Goal: Task Accomplishment & Management: Manage account settings

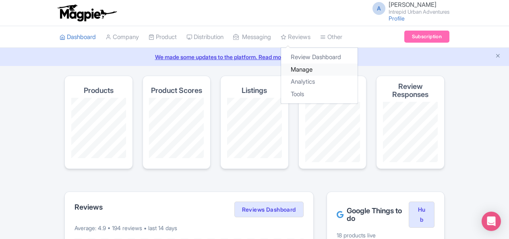
click at [314, 67] on link "Manage" at bounding box center [319, 70] width 77 height 12
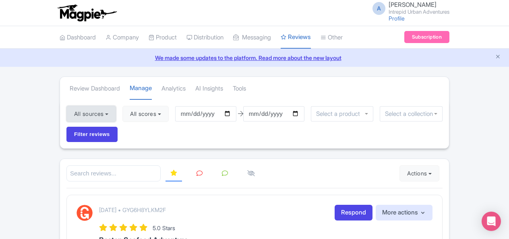
click at [93, 114] on button "All sources" at bounding box center [91, 114] width 50 height 16
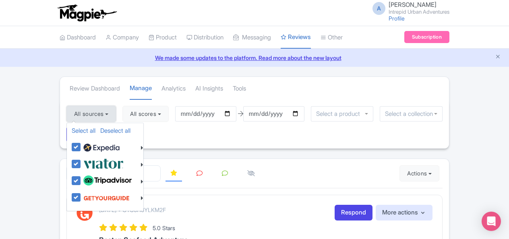
click at [93, 114] on button "All sources" at bounding box center [91, 114] width 50 height 16
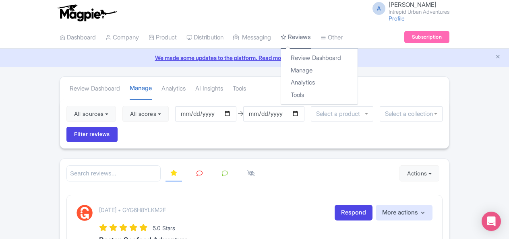
click at [304, 35] on link "Reviews" at bounding box center [296, 37] width 30 height 23
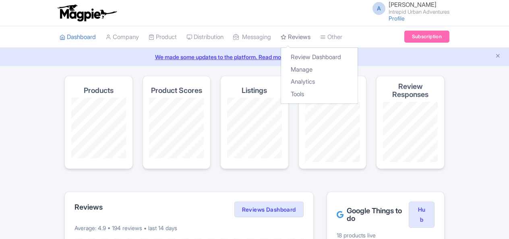
click at [308, 38] on link "Reviews" at bounding box center [296, 37] width 30 height 22
click at [315, 70] on link "Manage" at bounding box center [319, 70] width 77 height 12
click at [315, 57] on link "Review Dashboard" at bounding box center [319, 57] width 77 height 12
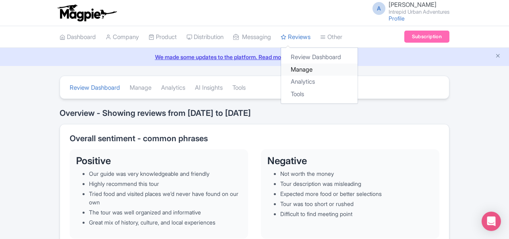
click at [315, 72] on link "Manage" at bounding box center [319, 70] width 77 height 12
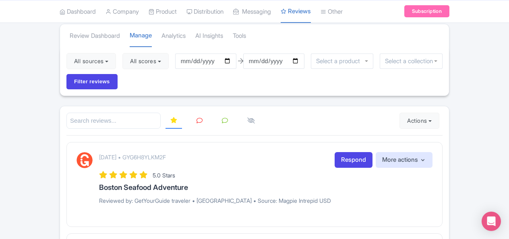
scroll to position [40, 0]
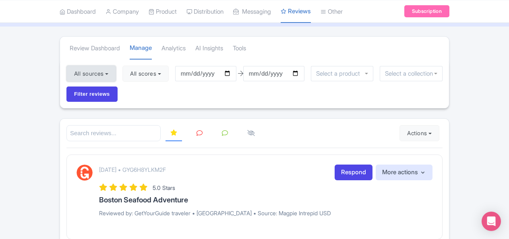
click at [97, 72] on button "All sources" at bounding box center [91, 74] width 50 height 16
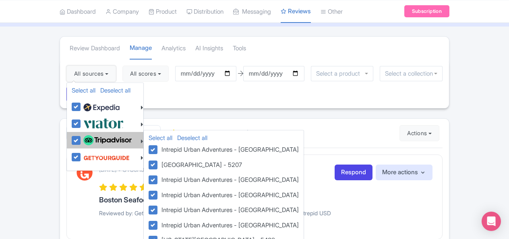
scroll to position [81, 0]
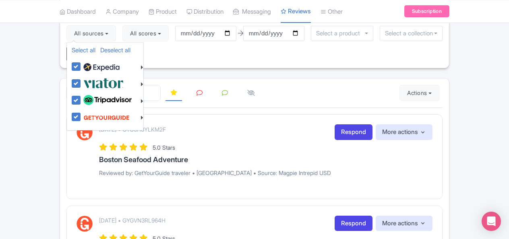
click at [269, 66] on div "All sources Select all Deselect all Select all Deselect all Urban Adventures - …" at bounding box center [254, 43] width 389 height 49
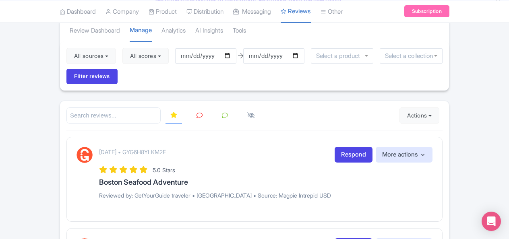
scroll to position [40, 0]
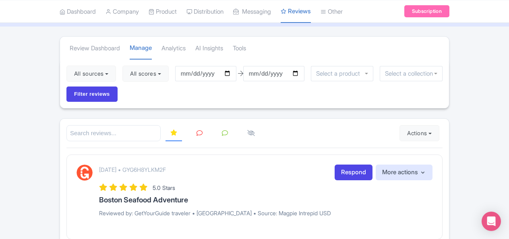
click at [358, 71] on input "select-one" at bounding box center [340, 73] width 48 height 7
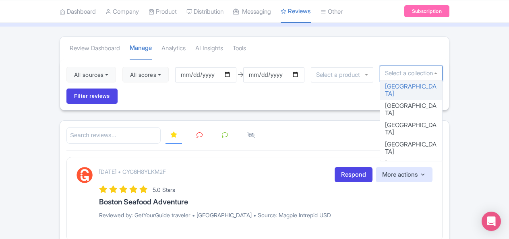
click at [397, 75] on input "select-one" at bounding box center [411, 73] width 52 height 7
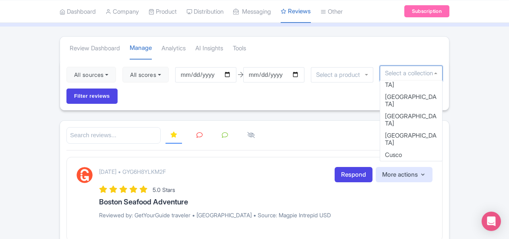
scroll to position [161, 0]
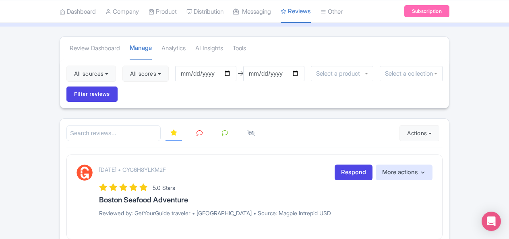
click at [416, 137] on button "Actions" at bounding box center [420, 133] width 40 height 16
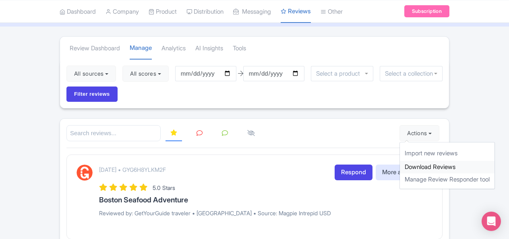
click at [434, 167] on link "Download Reviews" at bounding box center [447, 167] width 95 height 12
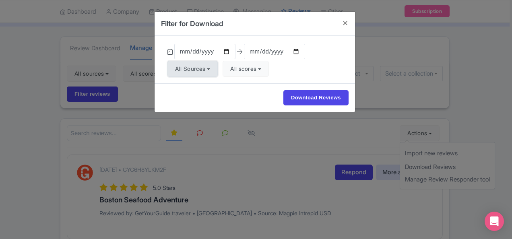
click at [198, 66] on button "All Sources" at bounding box center [193, 69] width 50 height 16
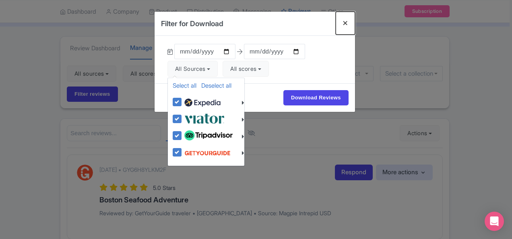
click at [348, 22] on button "Close" at bounding box center [345, 23] width 19 height 23
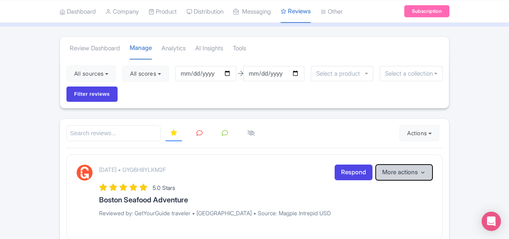
click at [395, 168] on button "More actions" at bounding box center [404, 173] width 57 height 16
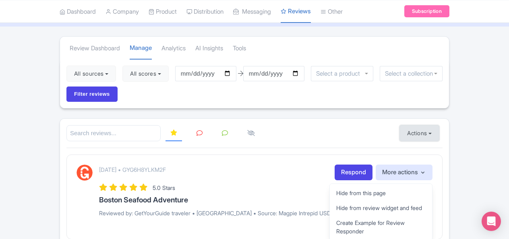
click at [416, 128] on button "Actions" at bounding box center [420, 133] width 40 height 16
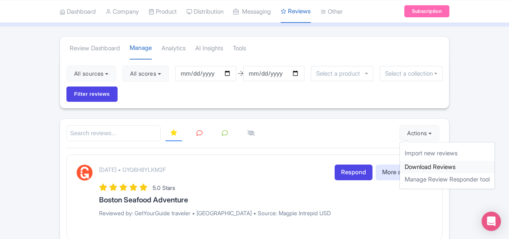
click at [422, 165] on link "Download Reviews" at bounding box center [447, 167] width 95 height 12
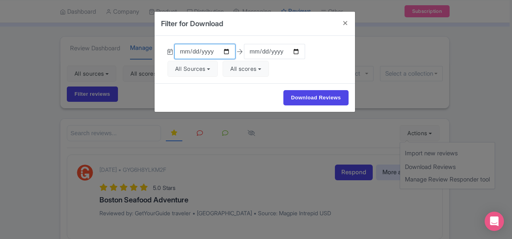
click at [181, 51] on input "[DATE]" at bounding box center [204, 51] width 61 height 15
type input "2025-01-22"
type input "2025-01-01"
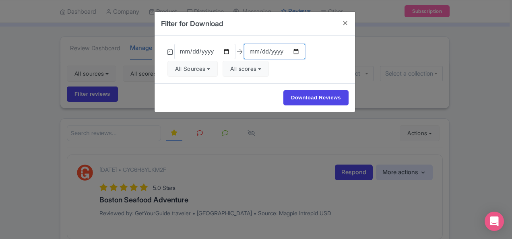
click at [249, 51] on input "[DATE]" at bounding box center [274, 51] width 61 height 15
type input "2025-07-31"
click at [250, 71] on button "All scores" at bounding box center [246, 69] width 46 height 16
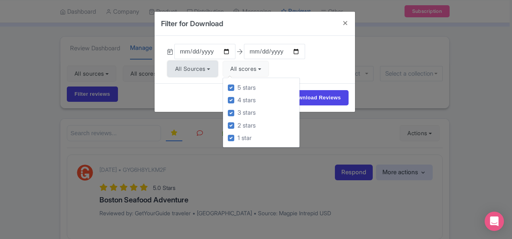
click at [198, 68] on button "All Sources" at bounding box center [193, 69] width 50 height 16
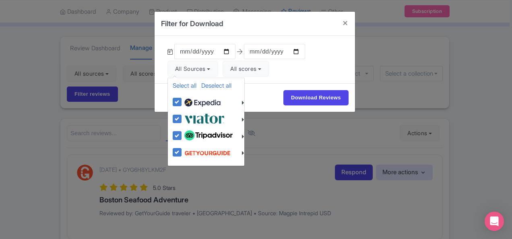
click at [329, 52] on div "2025-01-01 2025-07-31 All Sources Select all Deselect all Select all Deselect a…" at bounding box center [255, 60] width 201 height 48
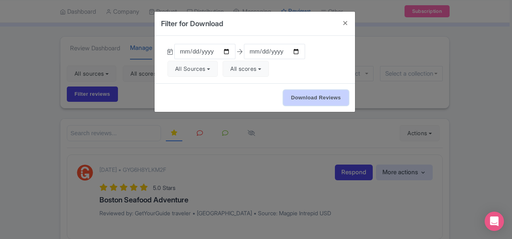
click at [315, 96] on input "Download Reviews" at bounding box center [316, 97] width 65 height 15
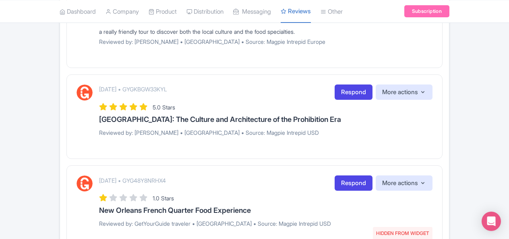
scroll to position [1025, 0]
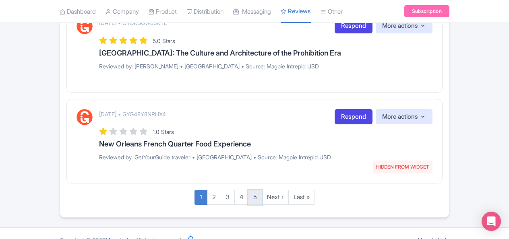
click at [257, 190] on link "5" at bounding box center [255, 197] width 14 height 15
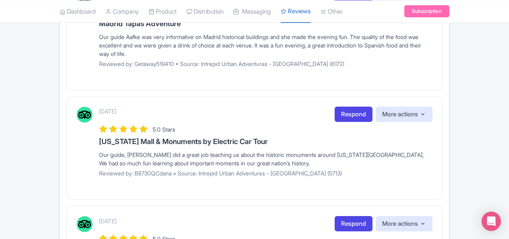
scroll to position [1126, 0]
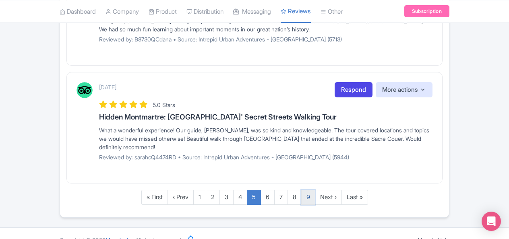
click at [310, 190] on link "9" at bounding box center [308, 197] width 14 height 15
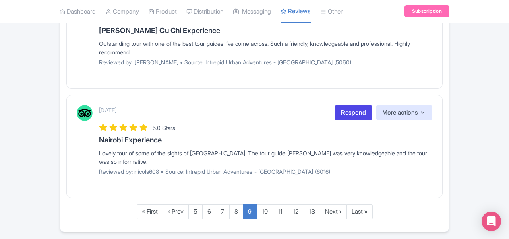
scroll to position [1186, 0]
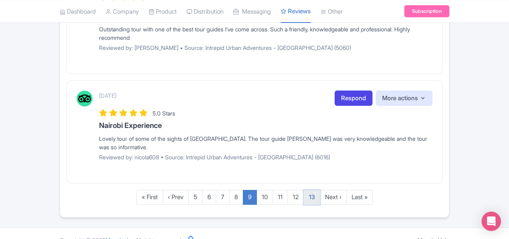
click at [313, 190] on link "13" at bounding box center [312, 197] width 17 height 15
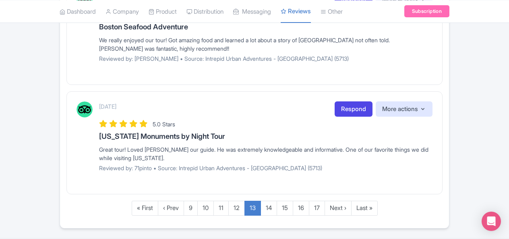
scroll to position [1135, 0]
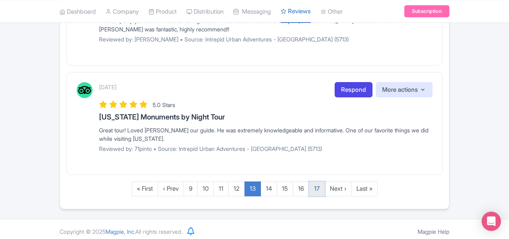
click at [319, 186] on link "17" at bounding box center [317, 189] width 16 height 15
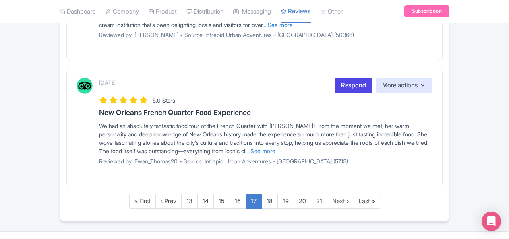
scroll to position [1169, 0]
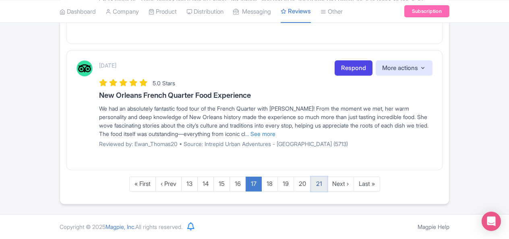
click at [320, 187] on link "21" at bounding box center [319, 184] width 17 height 15
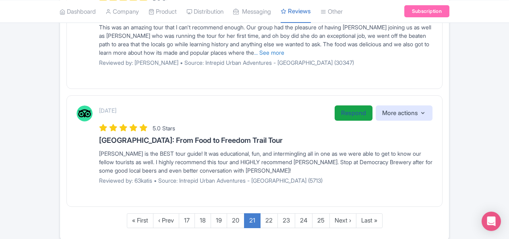
scroll to position [1186, 0]
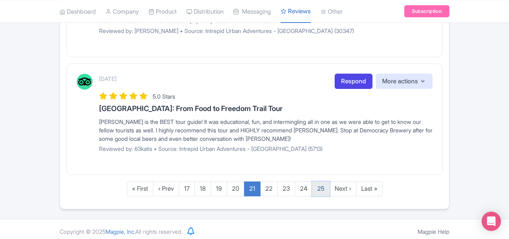
click at [319, 185] on link "25" at bounding box center [321, 189] width 18 height 15
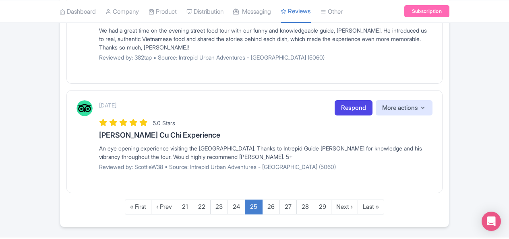
scroll to position [1135, 0]
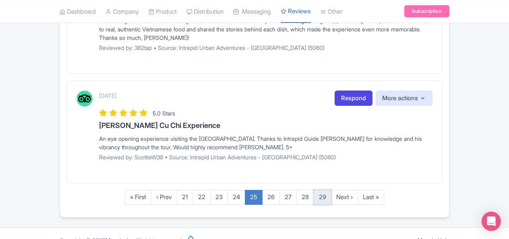
click at [325, 190] on link "29" at bounding box center [323, 197] width 18 height 15
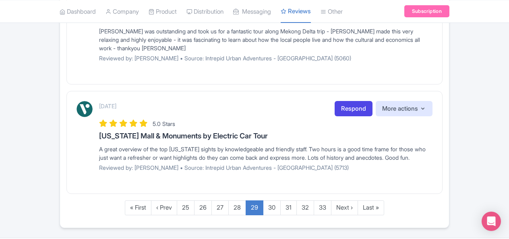
scroll to position [1217, 0]
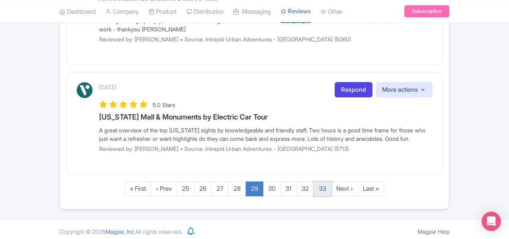
click at [325, 183] on link "33" at bounding box center [323, 189] width 18 height 15
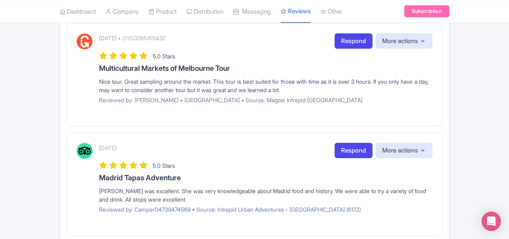
scroll to position [1025, 0]
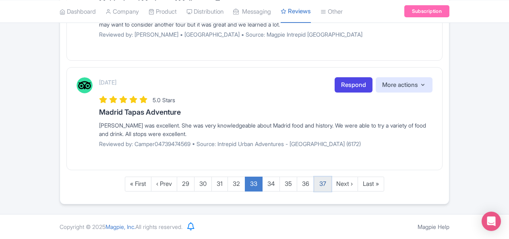
click at [319, 187] on link "37" at bounding box center [322, 184] width 17 height 15
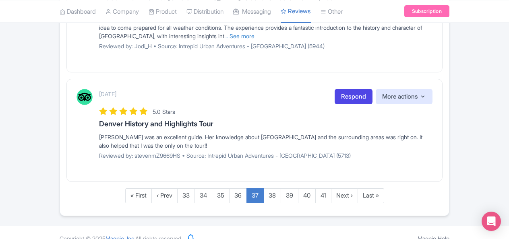
scroll to position [1160, 0]
